Goal: Find specific page/section: Find specific page/section

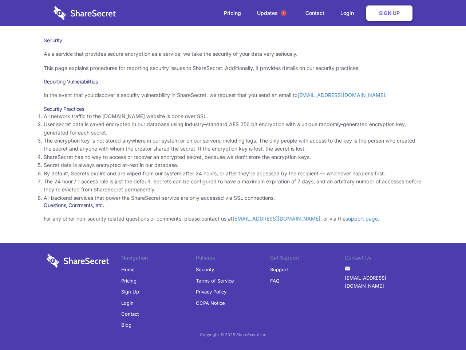
click at [233, 175] on li "By default, Secrets expire and are wiped from our system after 24 hours, or aft…" at bounding box center [233, 173] width 379 height 8
click at [284, 13] on span "1" at bounding box center [284, 13] width 6 height 6
